Goal: Use online tool/utility: Utilize a website feature to perform a specific function

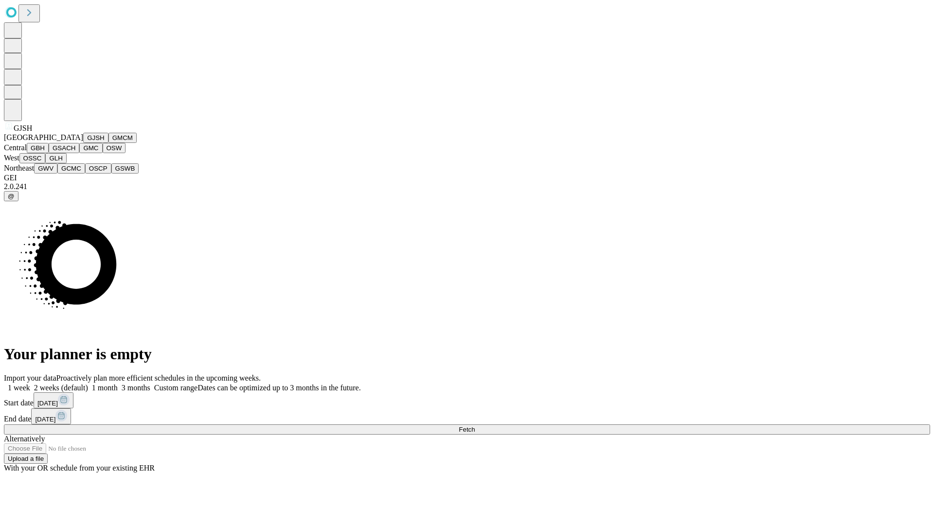
click at [83, 143] on button "GJSH" at bounding box center [95, 138] width 25 height 10
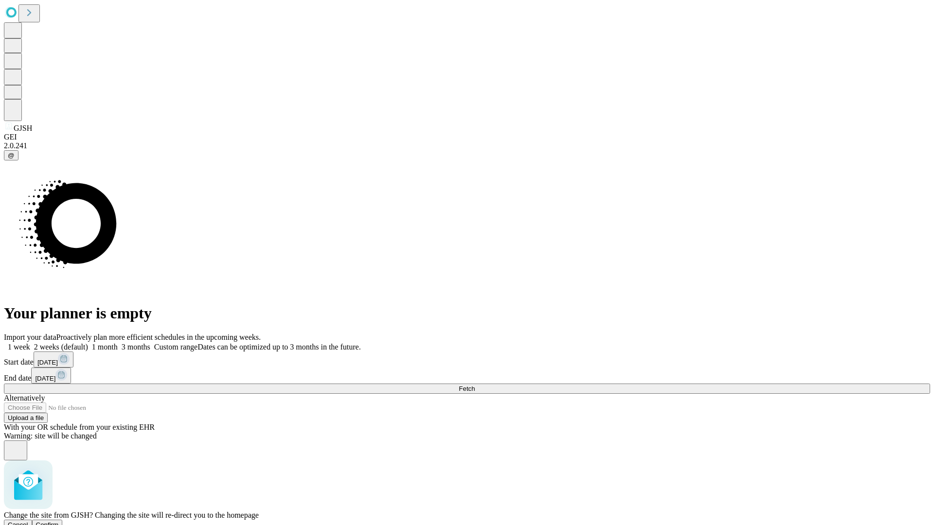
click at [59, 522] on span "Confirm" at bounding box center [47, 525] width 23 height 7
click at [30, 343] on label "1 week" at bounding box center [17, 347] width 26 height 8
click at [475, 385] on span "Fetch" at bounding box center [467, 388] width 16 height 7
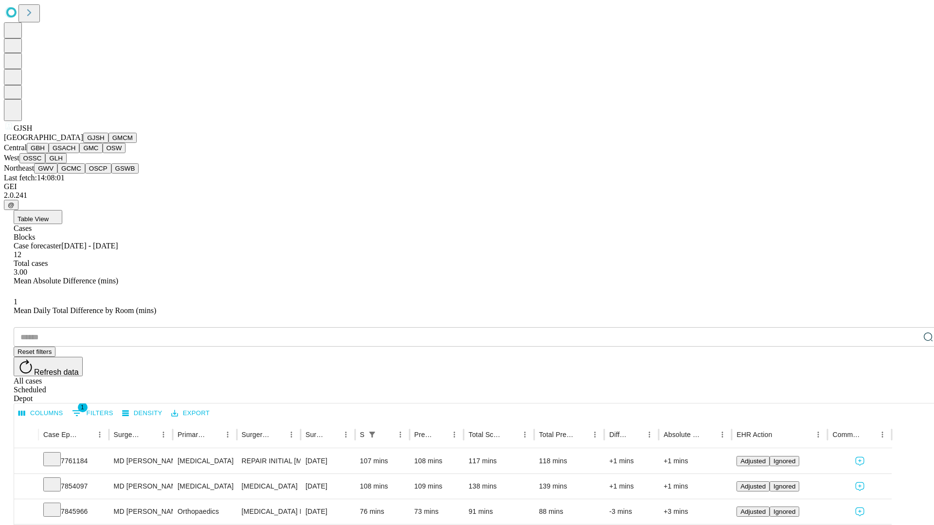
click at [109, 143] on button "GMCM" at bounding box center [123, 138] width 28 height 10
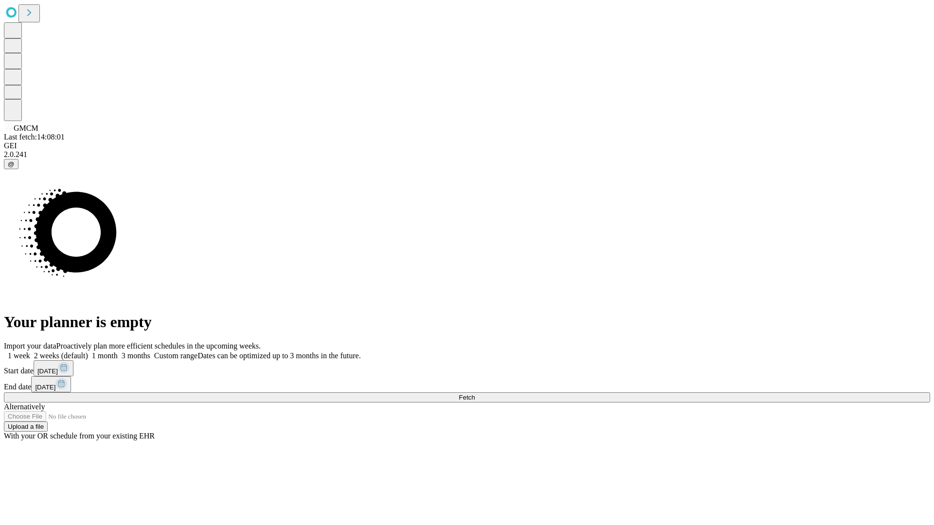
click at [30, 352] on label "1 week" at bounding box center [17, 356] width 26 height 8
click at [475, 394] on span "Fetch" at bounding box center [467, 397] width 16 height 7
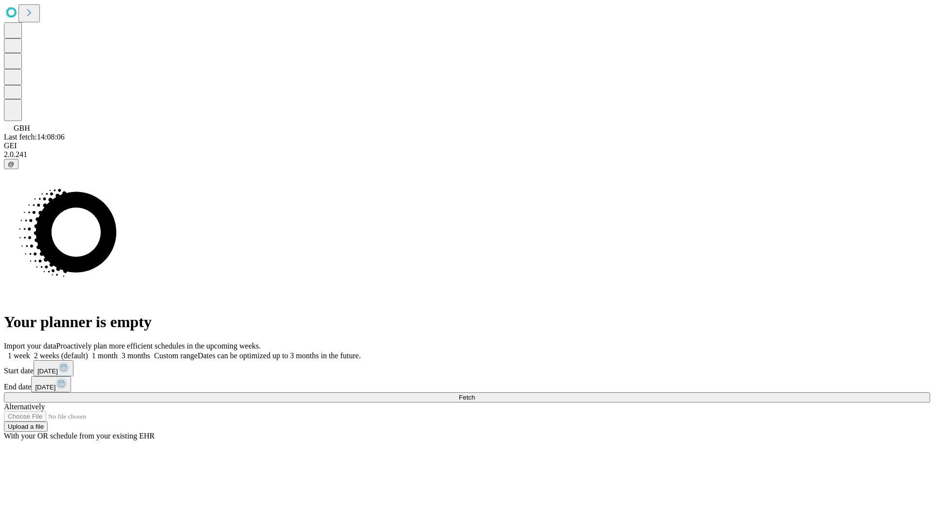
click at [30, 352] on label "1 week" at bounding box center [17, 356] width 26 height 8
click at [475, 394] on span "Fetch" at bounding box center [467, 397] width 16 height 7
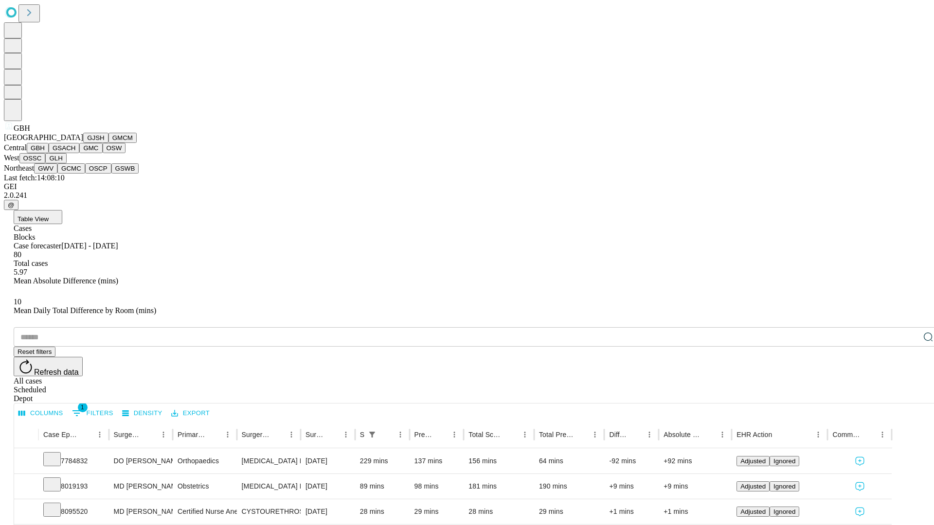
click at [75, 153] on button "GSACH" at bounding box center [64, 148] width 31 height 10
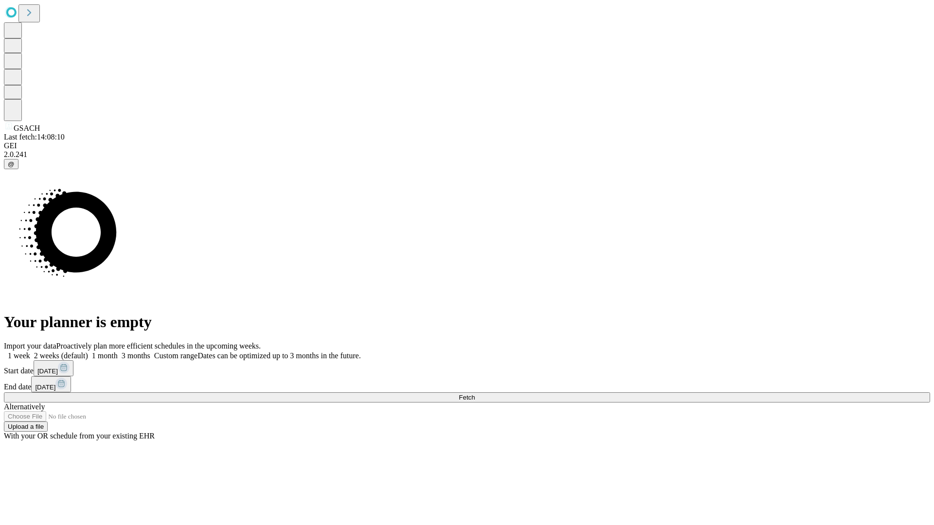
click at [30, 352] on label "1 week" at bounding box center [17, 356] width 26 height 8
click at [475, 394] on span "Fetch" at bounding box center [467, 397] width 16 height 7
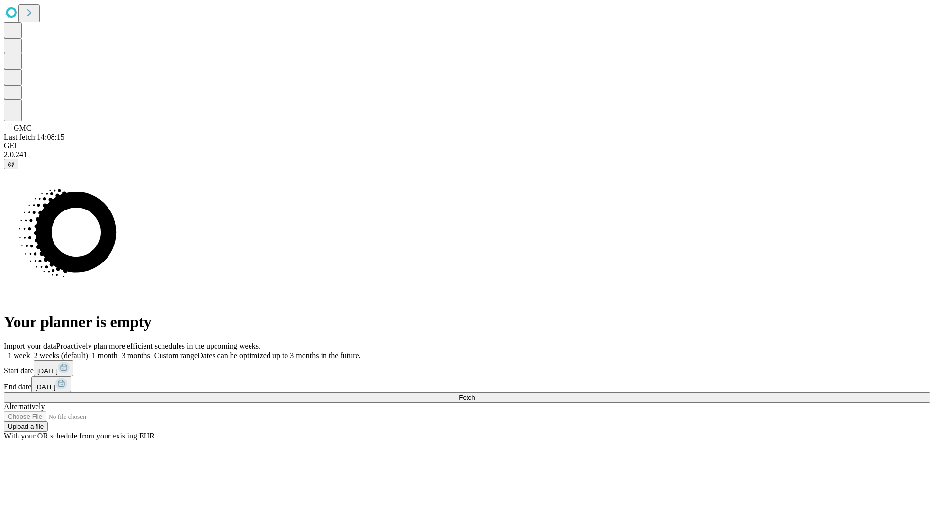
click at [30, 352] on label "1 week" at bounding box center [17, 356] width 26 height 8
click at [475, 394] on span "Fetch" at bounding box center [467, 397] width 16 height 7
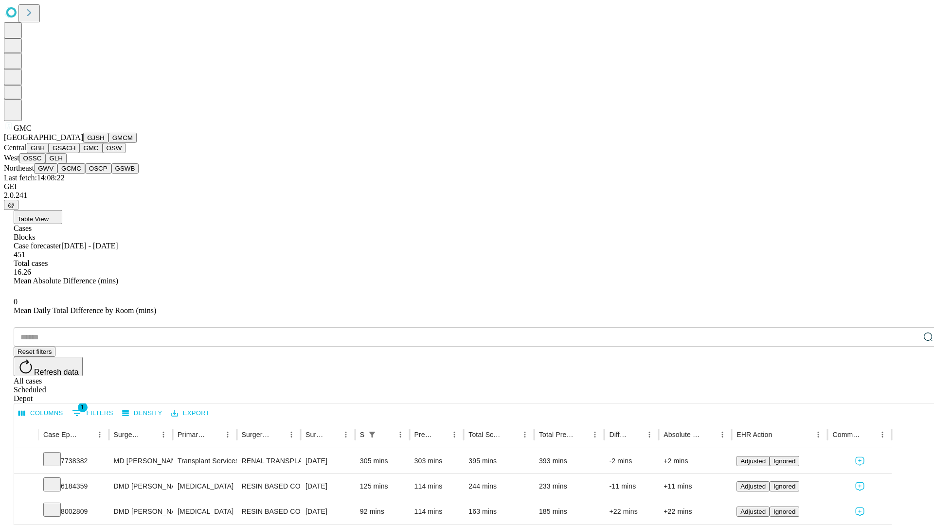
click at [103, 153] on button "OSW" at bounding box center [114, 148] width 23 height 10
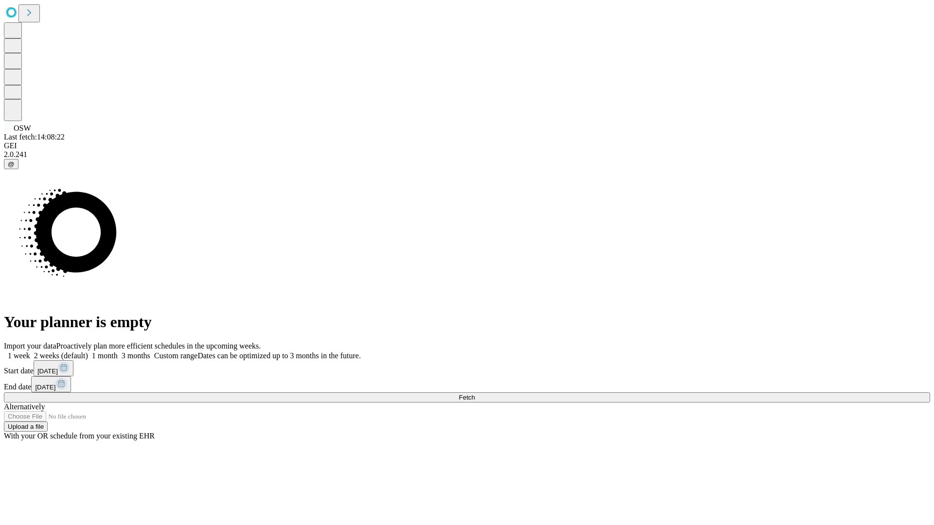
click at [30, 352] on label "1 week" at bounding box center [17, 356] width 26 height 8
click at [475, 394] on span "Fetch" at bounding box center [467, 397] width 16 height 7
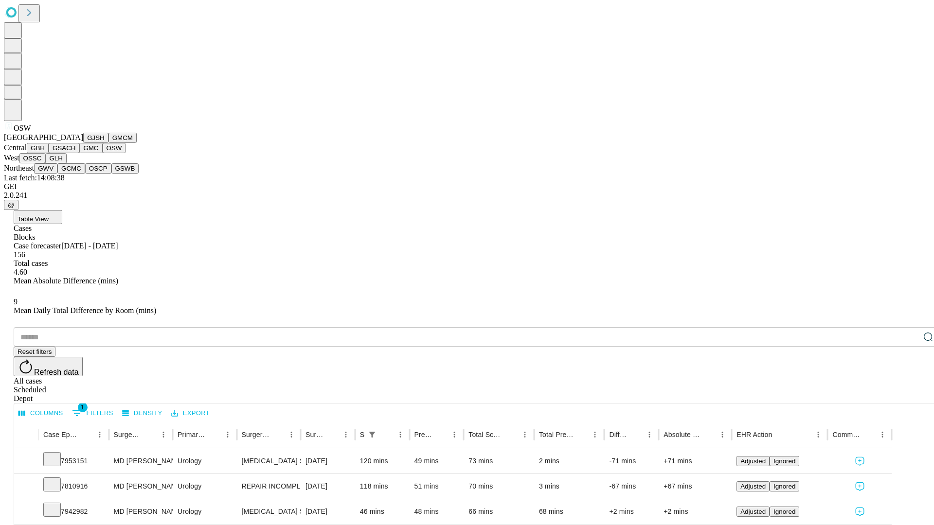
click at [46, 163] on button "OSSC" at bounding box center [32, 158] width 26 height 10
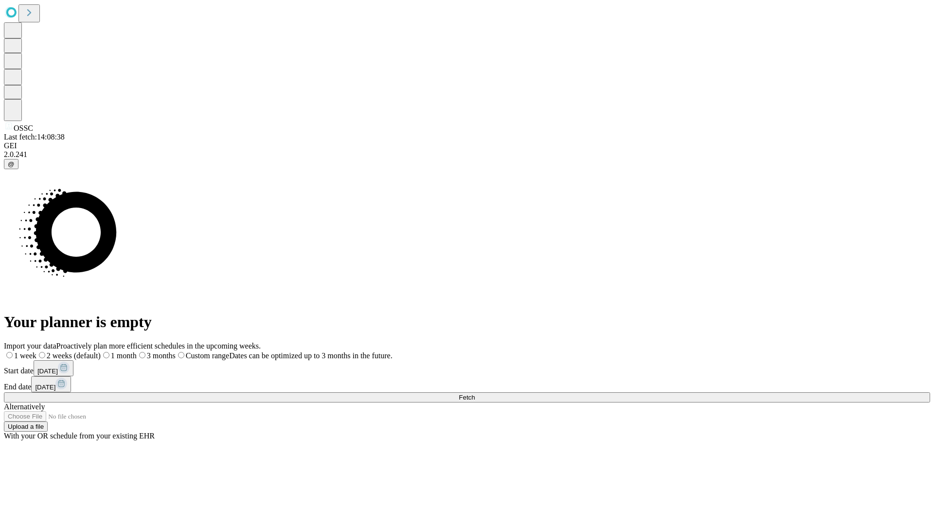
click at [36, 352] on label "1 week" at bounding box center [20, 356] width 33 height 8
click at [475, 394] on span "Fetch" at bounding box center [467, 397] width 16 height 7
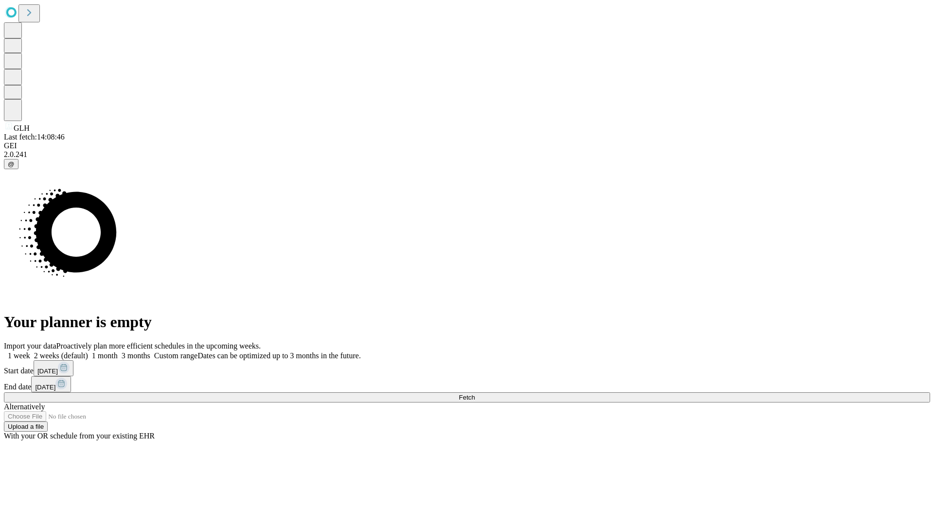
click at [30, 352] on label "1 week" at bounding box center [17, 356] width 26 height 8
click at [475, 394] on span "Fetch" at bounding box center [467, 397] width 16 height 7
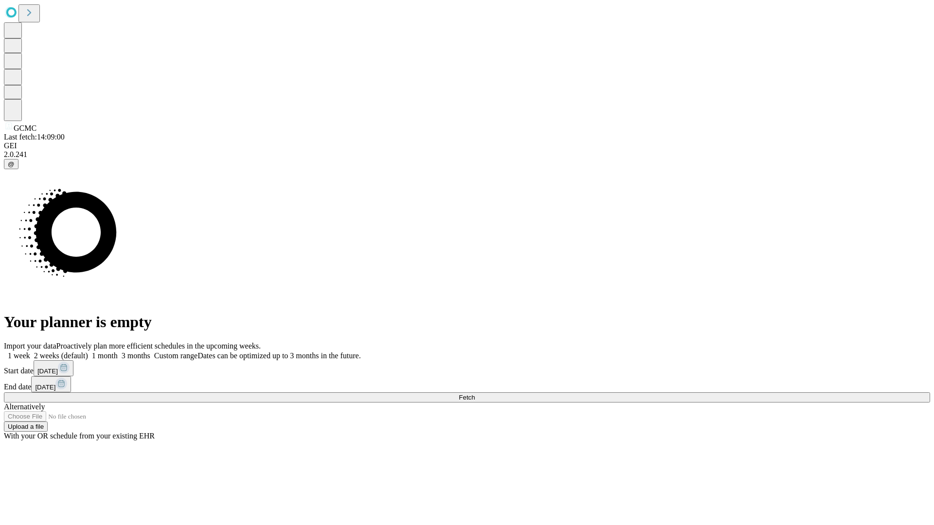
click at [30, 352] on label "1 week" at bounding box center [17, 356] width 26 height 8
click at [475, 394] on span "Fetch" at bounding box center [467, 397] width 16 height 7
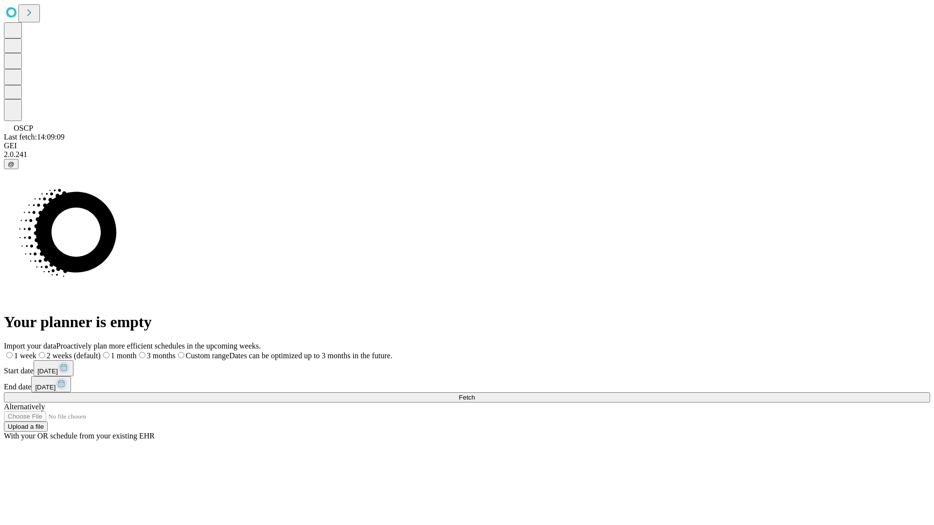
click at [36, 352] on label "1 week" at bounding box center [20, 356] width 33 height 8
click at [475, 394] on span "Fetch" at bounding box center [467, 397] width 16 height 7
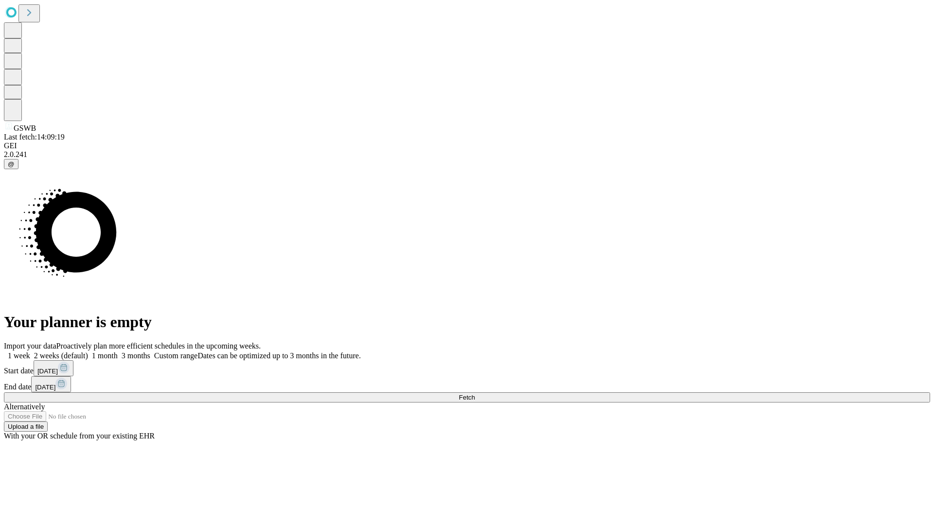
click at [30, 352] on label "1 week" at bounding box center [17, 356] width 26 height 8
click at [475, 394] on span "Fetch" at bounding box center [467, 397] width 16 height 7
